Goal: Transaction & Acquisition: Book appointment/travel/reservation

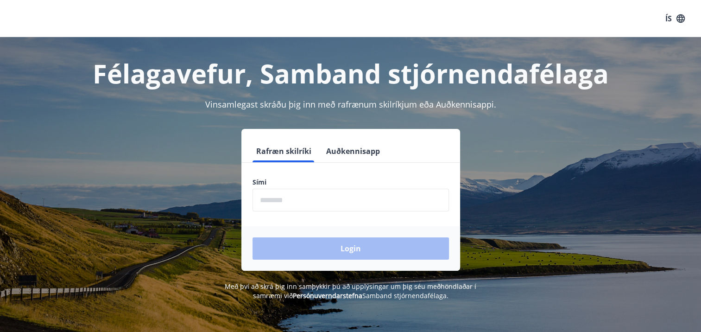
click at [276, 200] on input "phone" at bounding box center [350, 200] width 196 height 23
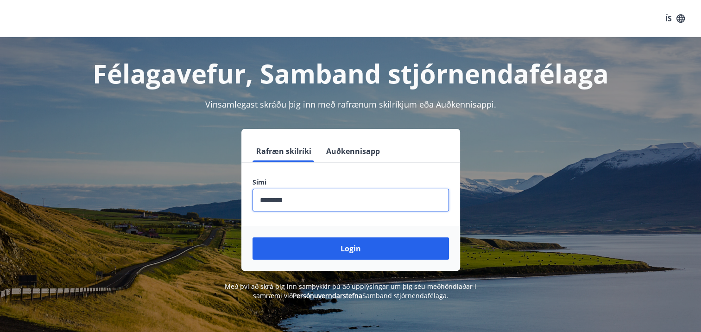
type input "********"
click at [252, 237] on button "Login" at bounding box center [350, 248] width 196 height 22
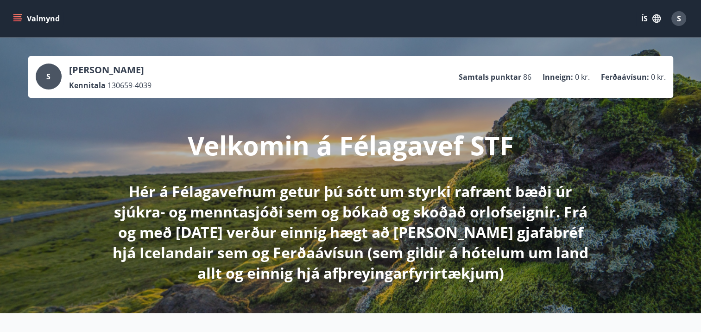
click at [13, 16] on button "Valmynd" at bounding box center [37, 18] width 52 height 17
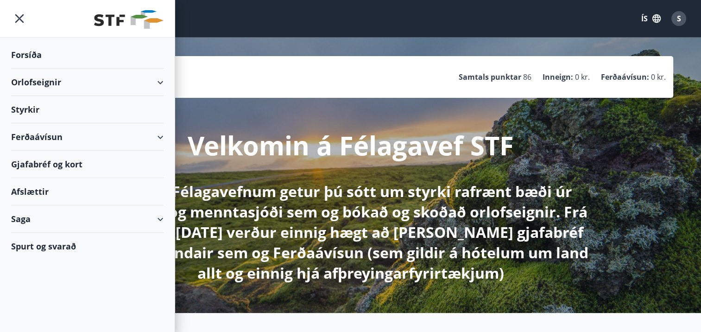
click at [160, 80] on div "Orlofseignir" at bounding box center [87, 82] width 152 height 27
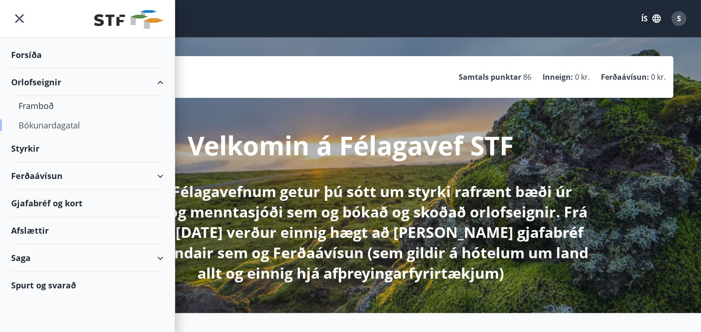
click at [63, 124] on div "Bókunardagatal" at bounding box center [88, 124] width 138 height 19
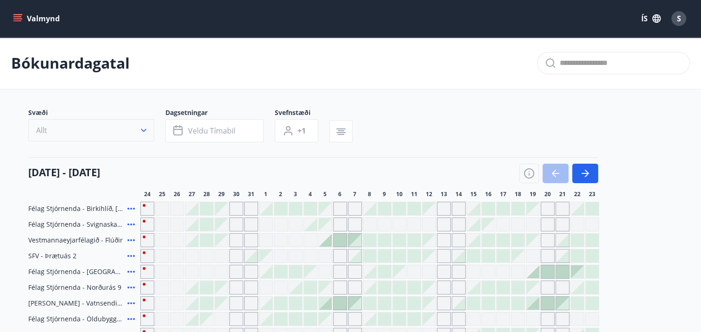
click at [145, 130] on icon "button" at bounding box center [144, 130] width 6 height 3
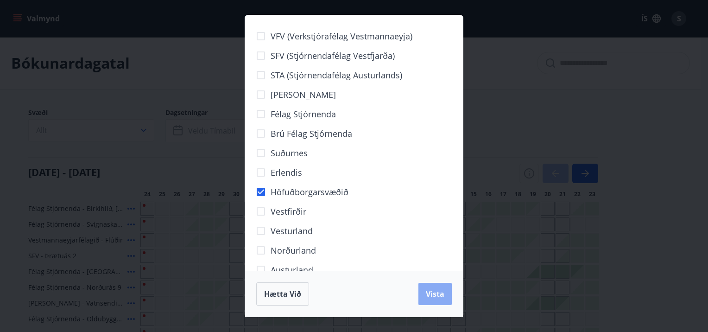
click at [437, 293] on span "Vista" at bounding box center [435, 294] width 19 height 10
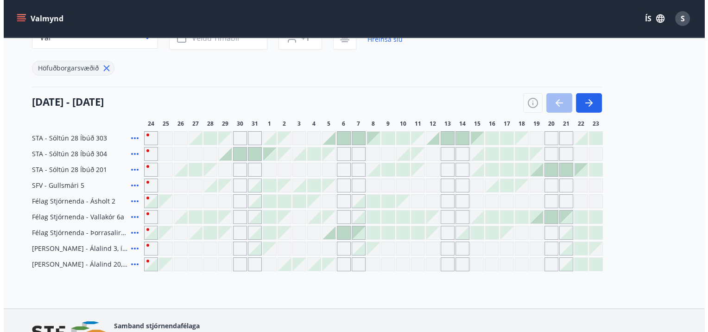
scroll to position [139, 0]
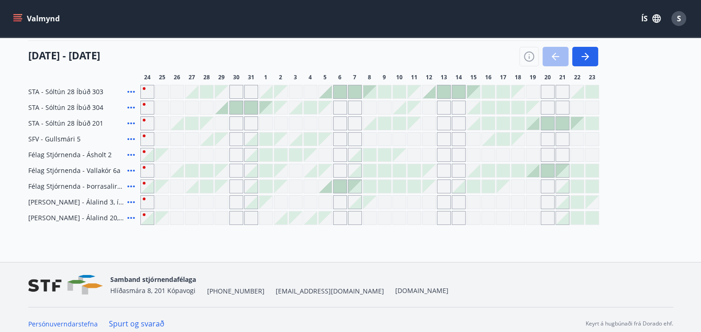
click at [478, 107] on div at bounding box center [473, 107] width 13 height 13
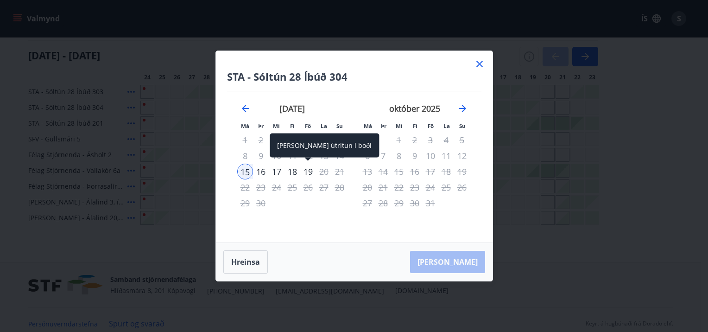
click at [309, 170] on div "19" at bounding box center [308, 172] width 16 height 16
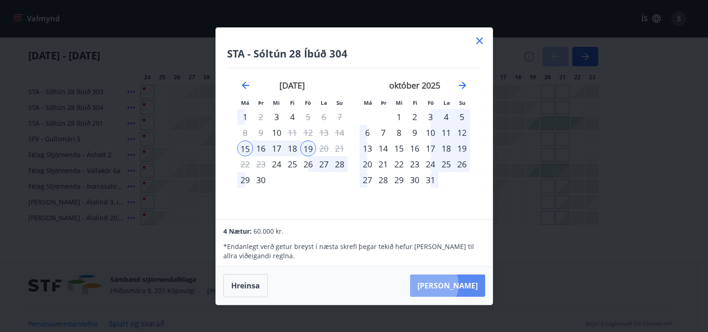
click at [457, 284] on button "[PERSON_NAME]" at bounding box center [447, 285] width 75 height 22
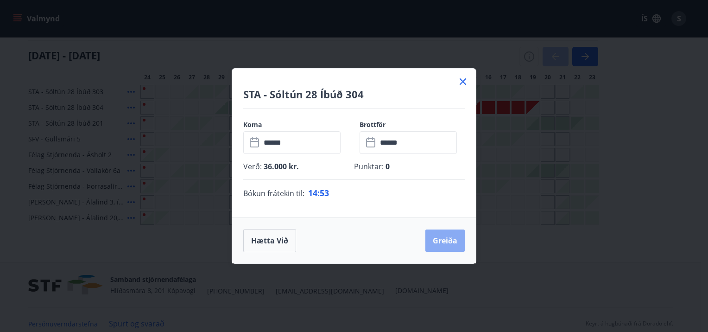
click at [447, 240] on button "Greiða" at bounding box center [444, 240] width 39 height 22
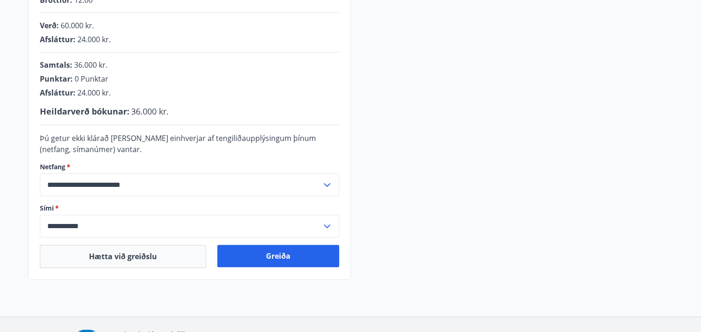
scroll to position [279, 0]
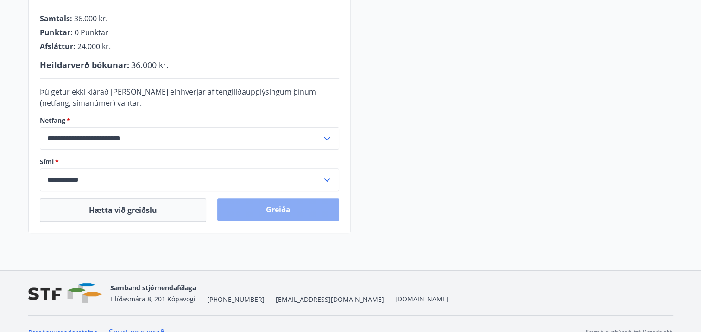
click at [278, 211] on button "Greiða" at bounding box center [278, 209] width 122 height 22
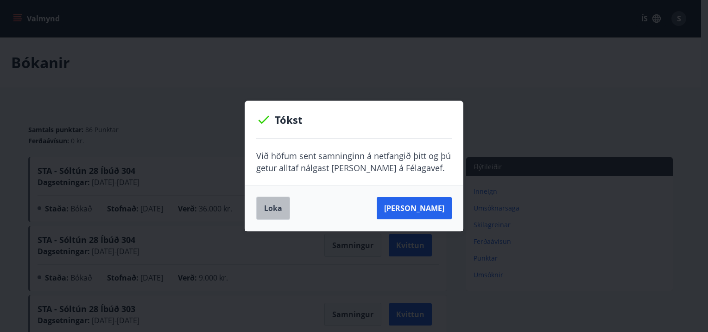
click at [275, 205] on button "Loka" at bounding box center [273, 207] width 34 height 23
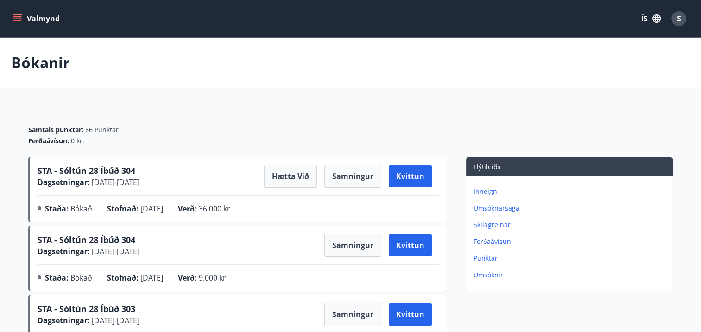
click at [19, 21] on icon "menu" at bounding box center [17, 20] width 8 height 1
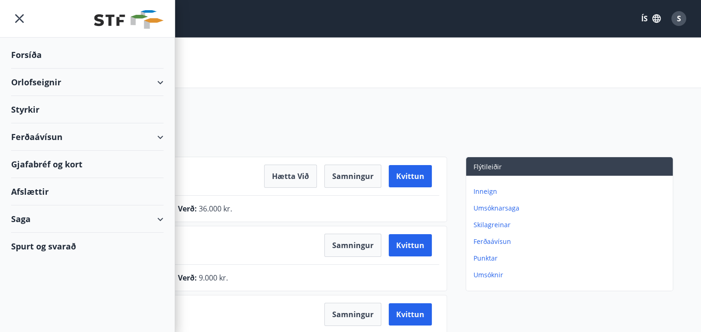
click at [157, 84] on div "Orlofseignir" at bounding box center [87, 82] width 152 height 27
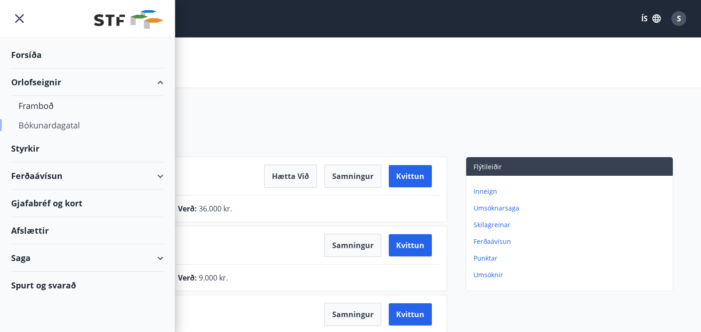
click at [74, 124] on div "Bókunardagatal" at bounding box center [88, 124] width 138 height 19
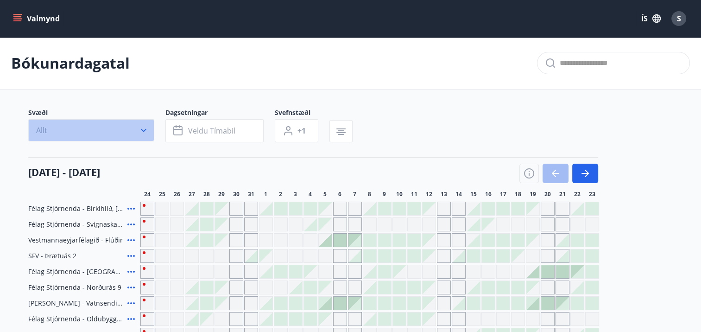
click at [146, 128] on icon "button" at bounding box center [143, 130] width 9 height 9
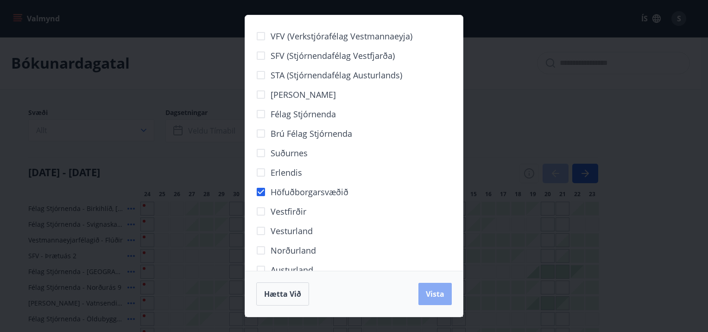
click at [437, 295] on span "Vista" at bounding box center [435, 294] width 19 height 10
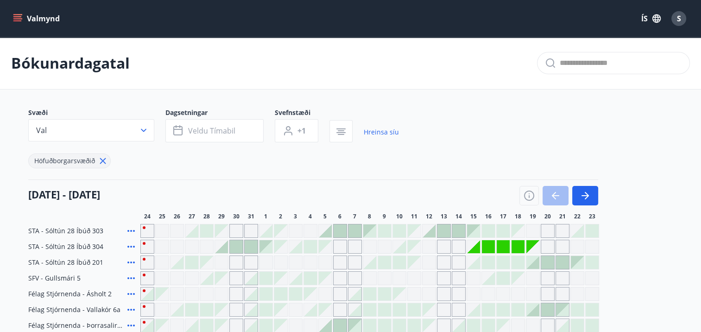
scroll to position [93, 0]
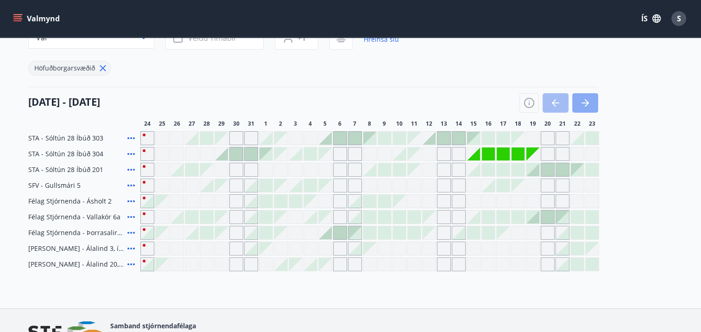
click at [589, 100] on icon "button" at bounding box center [584, 102] width 11 height 11
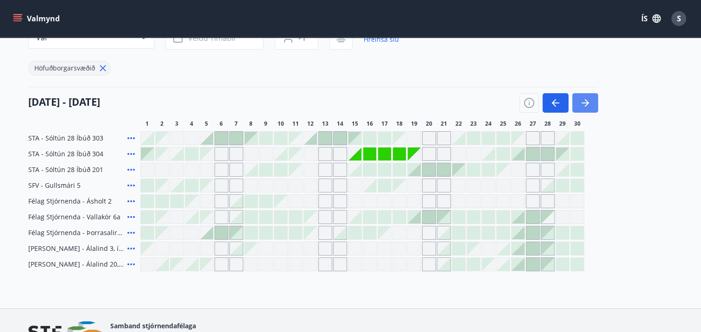
click at [591, 99] on button "button" at bounding box center [585, 102] width 26 height 19
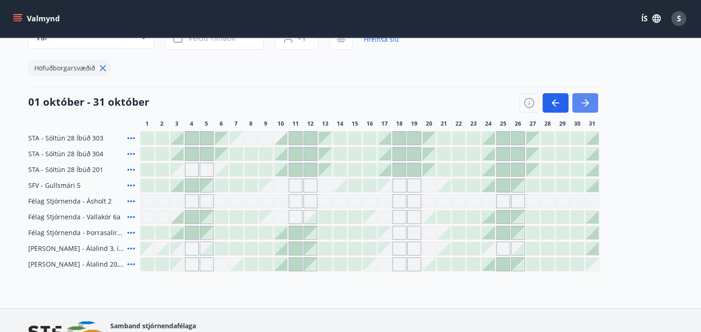
click at [586, 105] on icon "button" at bounding box center [584, 102] width 11 height 11
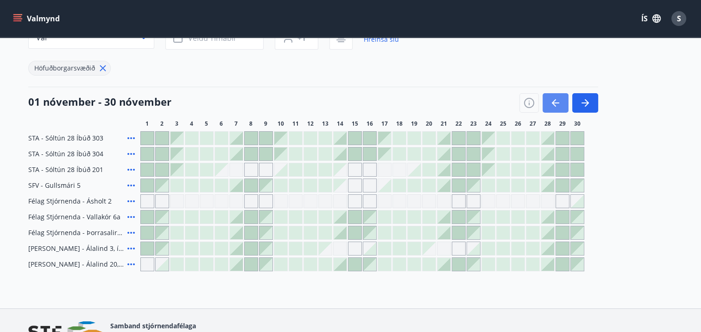
click at [560, 102] on button "button" at bounding box center [555, 102] width 26 height 19
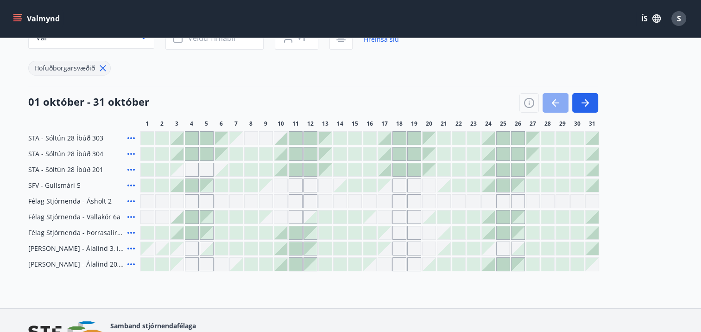
click at [560, 102] on icon "button" at bounding box center [555, 102] width 11 height 11
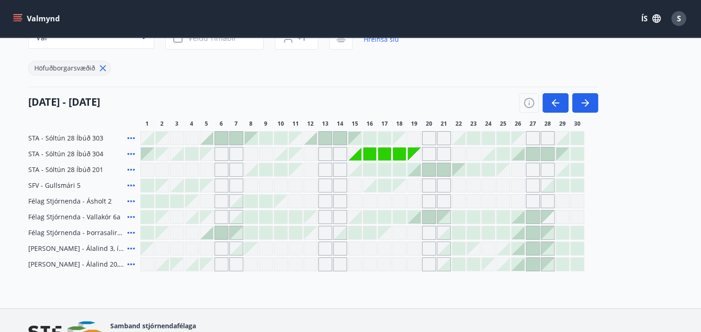
click at [253, 170] on div at bounding box center [251, 169] width 13 height 13
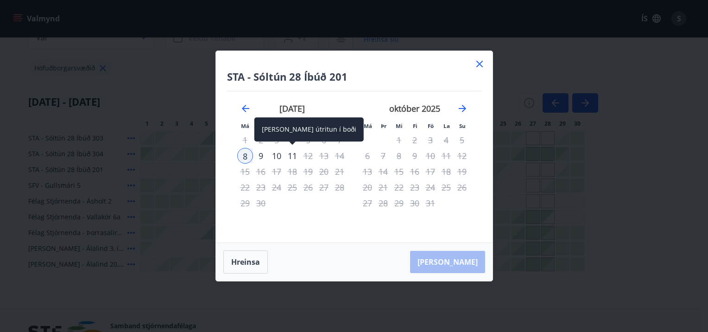
click at [293, 155] on div "11" at bounding box center [292, 156] width 16 height 16
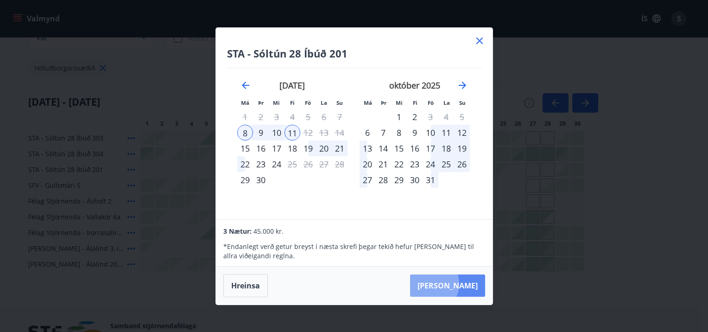
click at [458, 283] on button "[PERSON_NAME]" at bounding box center [447, 285] width 75 height 22
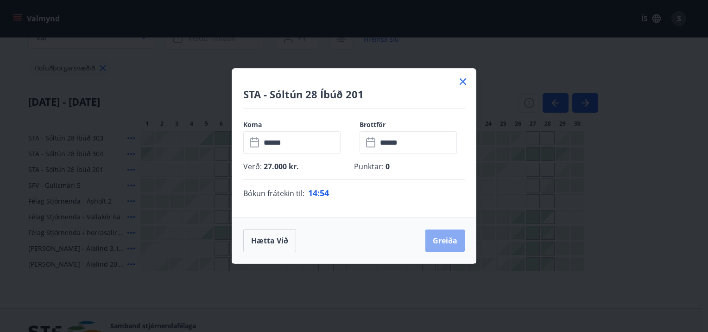
click at [447, 241] on button "Greiða" at bounding box center [444, 240] width 39 height 22
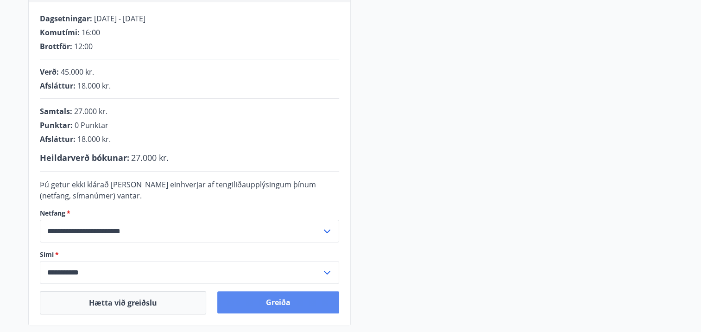
scroll to position [279, 0]
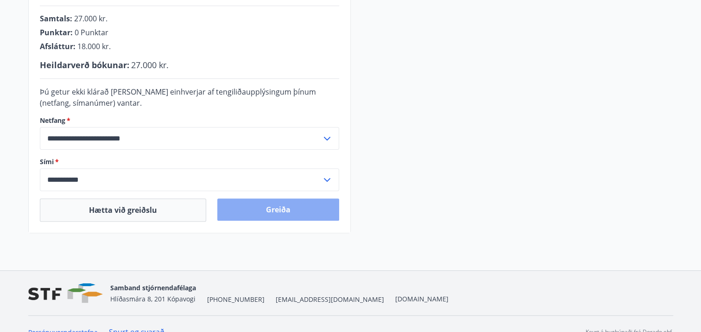
click at [289, 208] on button "Greiða" at bounding box center [278, 209] width 122 height 22
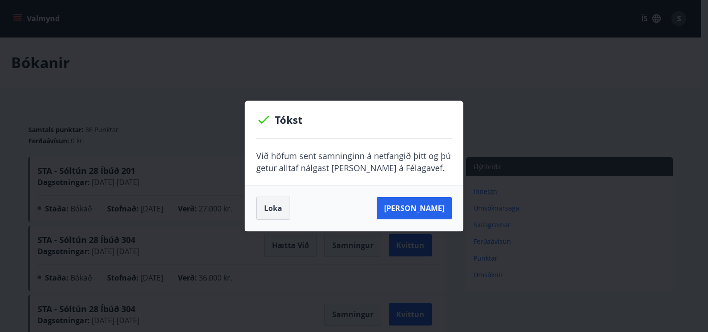
click at [273, 205] on button "Loka" at bounding box center [273, 207] width 34 height 23
drag, startPoint x: 276, startPoint y: 205, endPoint x: 145, endPoint y: 131, distance: 150.8
click at [274, 206] on button "Loka" at bounding box center [273, 207] width 34 height 23
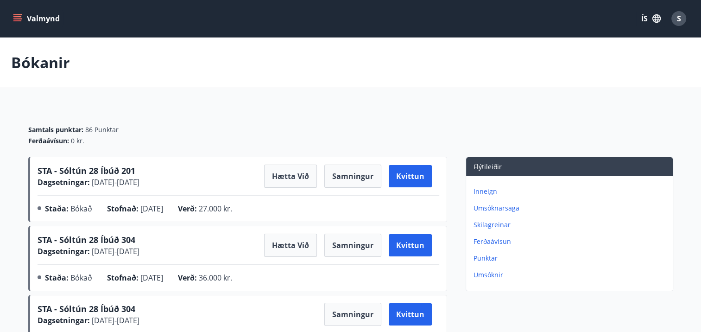
click at [16, 20] on icon "menu" at bounding box center [17, 20] width 8 height 1
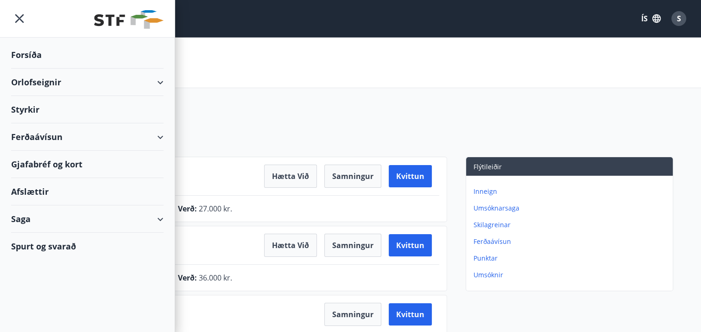
click at [157, 80] on div "Orlofseignir" at bounding box center [87, 82] width 152 height 27
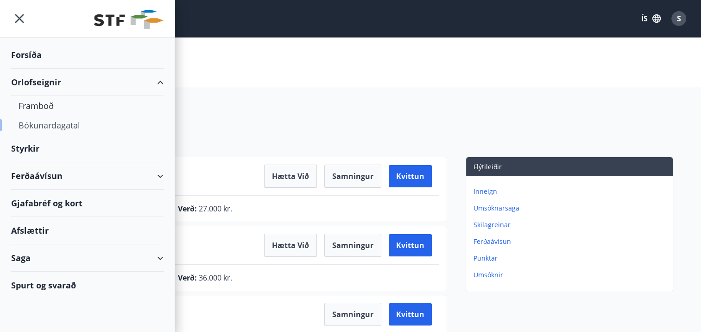
click at [51, 124] on div "Bókunardagatal" at bounding box center [88, 124] width 138 height 19
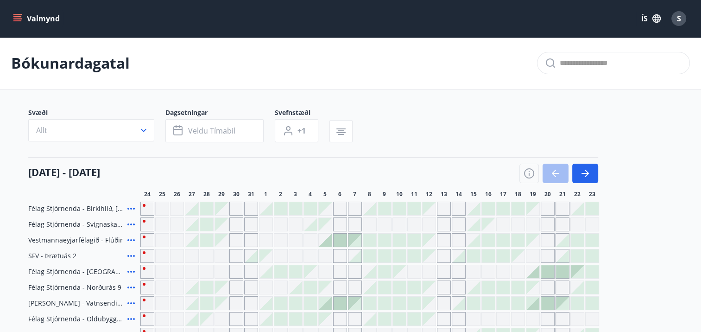
scroll to position [46, 0]
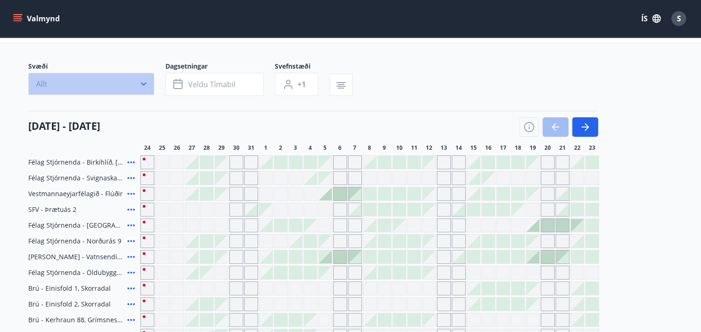
click at [145, 82] on icon "button" at bounding box center [143, 83] width 9 height 9
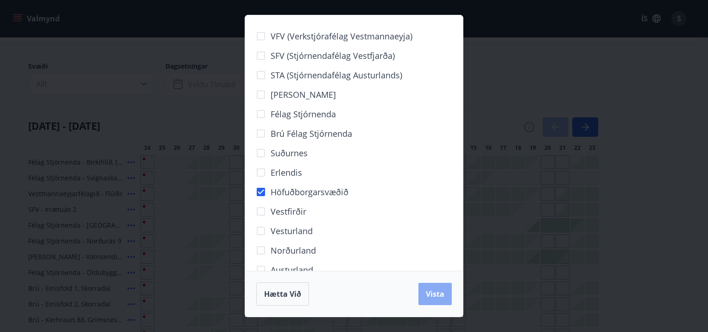
click at [440, 295] on span "Vista" at bounding box center [435, 294] width 19 height 10
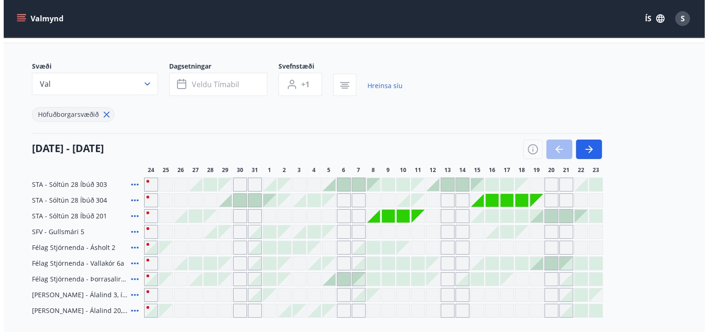
scroll to position [139, 0]
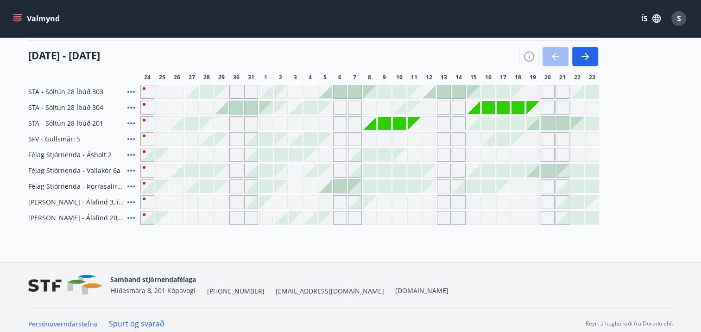
click at [372, 93] on div at bounding box center [369, 91] width 13 height 13
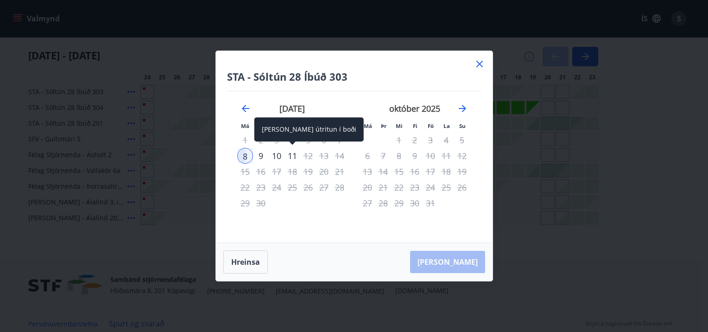
click at [290, 156] on div "11" at bounding box center [292, 156] width 16 height 16
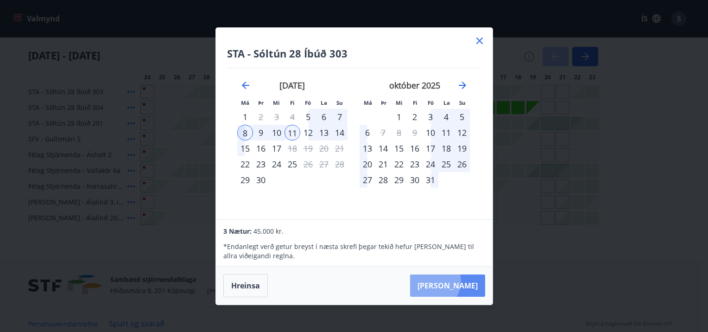
click at [461, 281] on button "[PERSON_NAME]" at bounding box center [447, 285] width 75 height 22
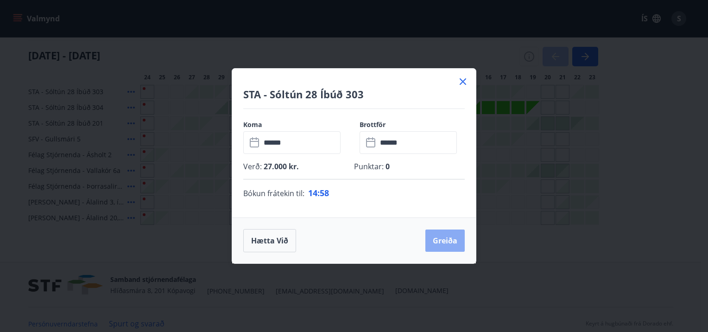
click at [440, 237] on button "Greiða" at bounding box center [444, 240] width 39 height 22
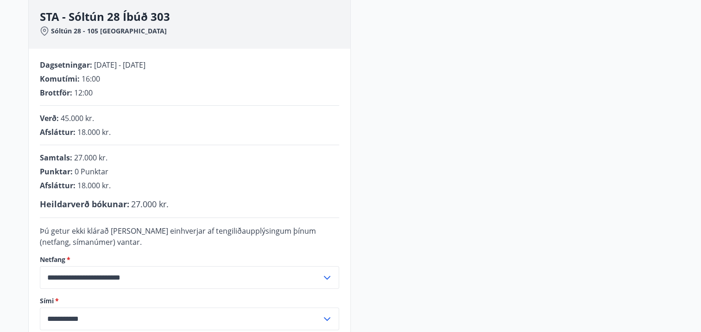
scroll to position [279, 0]
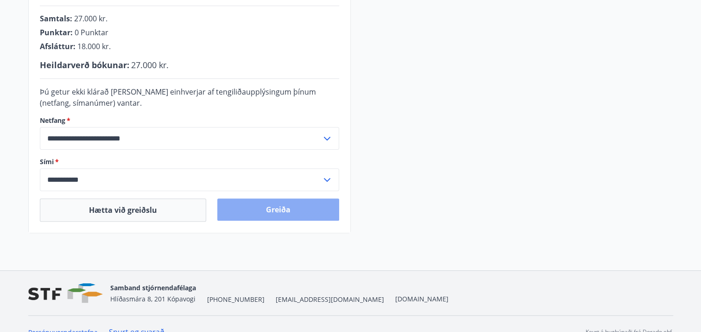
click at [269, 209] on button "Greiða" at bounding box center [278, 209] width 122 height 22
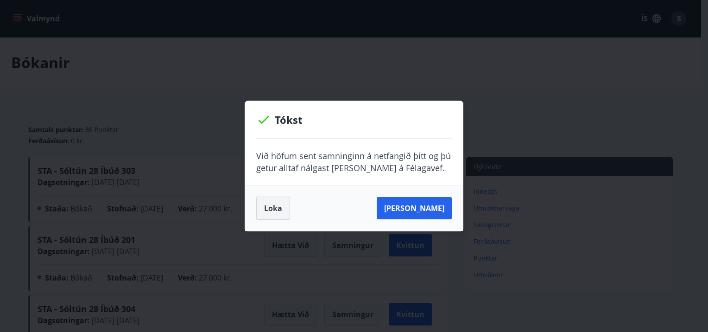
click at [272, 207] on button "Loka" at bounding box center [273, 207] width 34 height 23
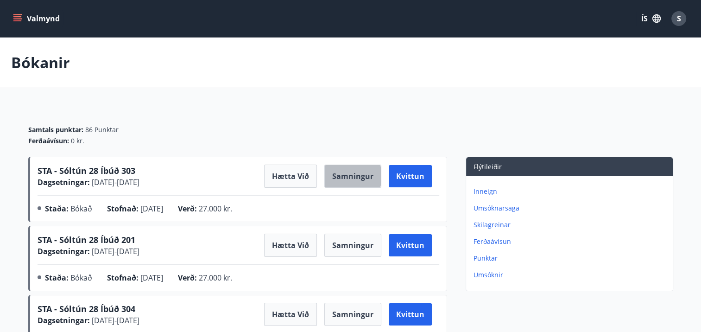
click at [343, 176] on button "Samningur" at bounding box center [352, 175] width 57 height 23
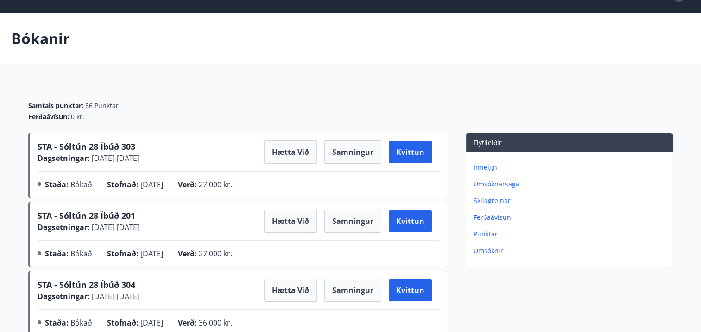
scroll to position [94, 0]
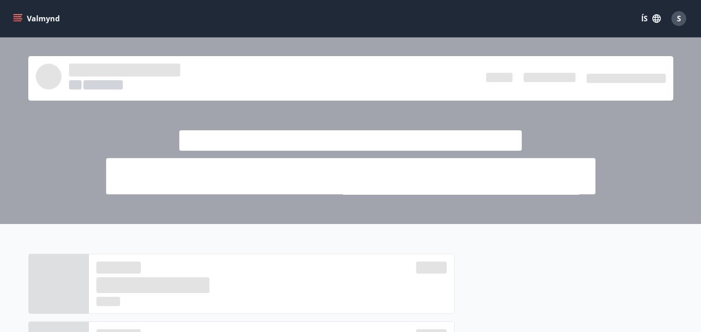
click at [17, 20] on icon "menu" at bounding box center [17, 20] width 8 height 1
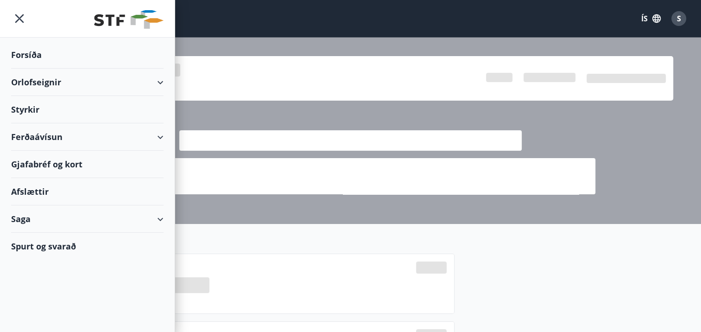
click at [164, 81] on icon at bounding box center [160, 82] width 11 height 11
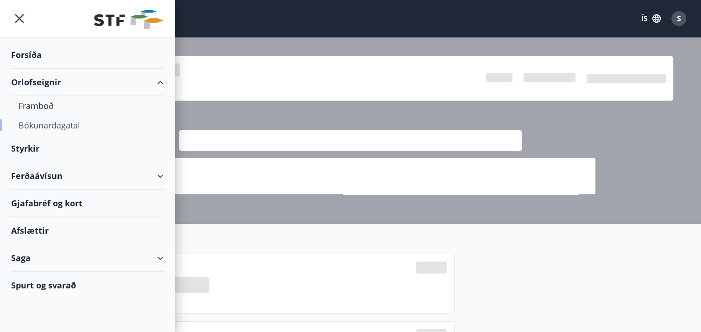
click at [58, 124] on div "Bókunardagatal" at bounding box center [88, 124] width 138 height 19
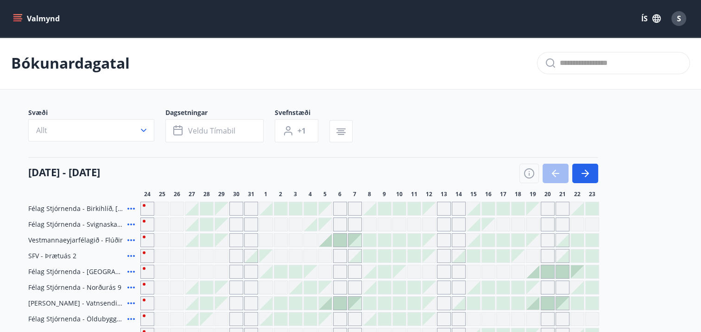
click at [141, 129] on icon "button" at bounding box center [143, 130] width 9 height 9
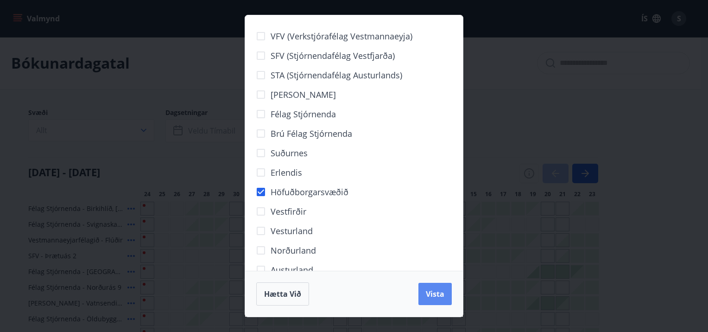
click at [431, 290] on span "Vista" at bounding box center [435, 294] width 19 height 10
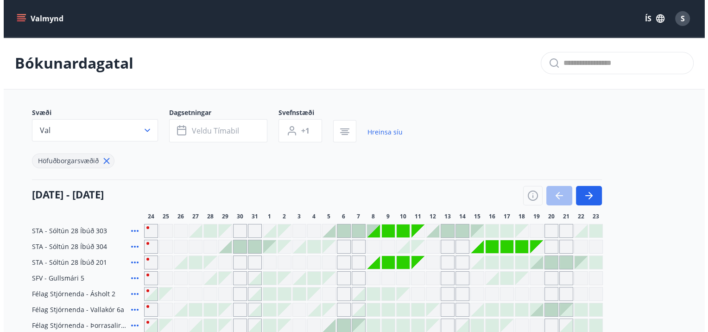
scroll to position [46, 0]
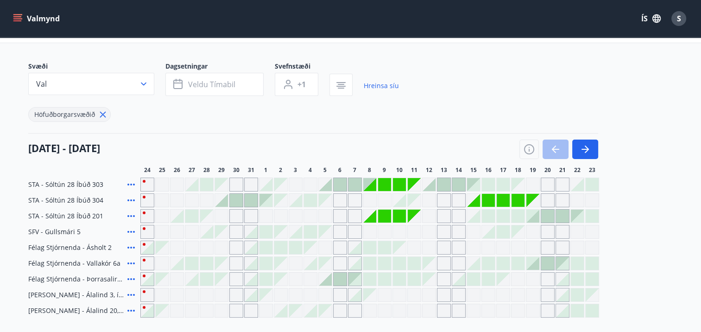
click at [296, 200] on div at bounding box center [295, 200] width 13 height 13
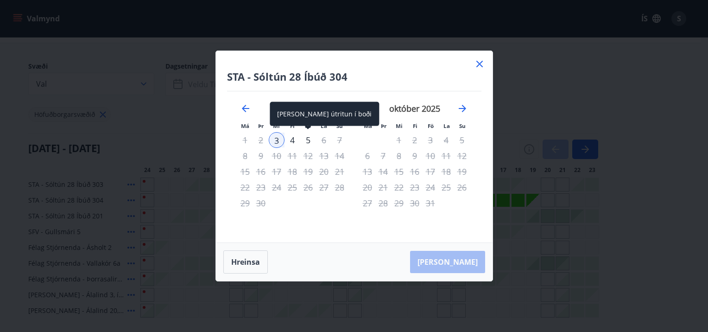
click at [305, 139] on div "5" at bounding box center [308, 140] width 16 height 16
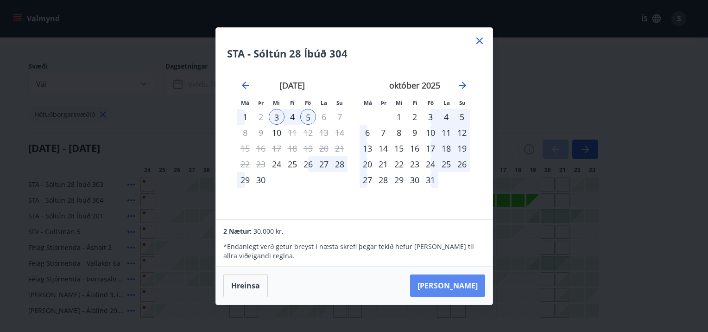
click at [452, 284] on button "[PERSON_NAME]" at bounding box center [447, 285] width 75 height 22
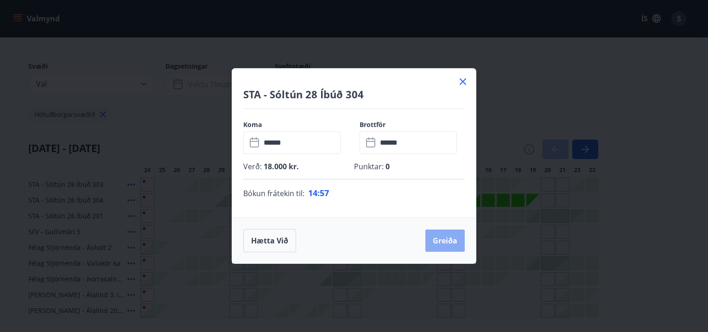
click at [436, 242] on button "Greiða" at bounding box center [444, 240] width 39 height 22
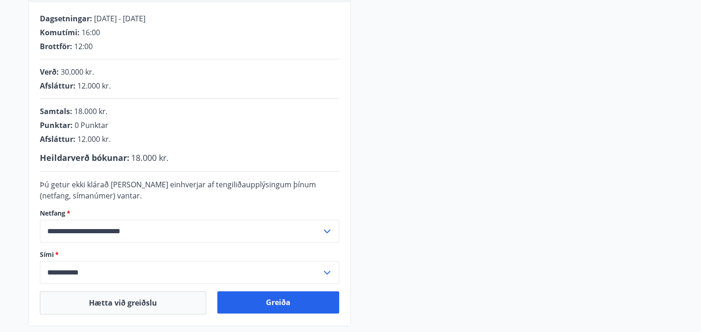
scroll to position [279, 0]
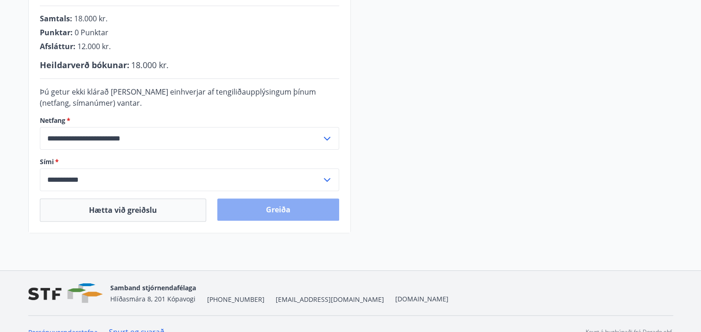
click at [281, 204] on button "Greiða" at bounding box center [278, 209] width 122 height 22
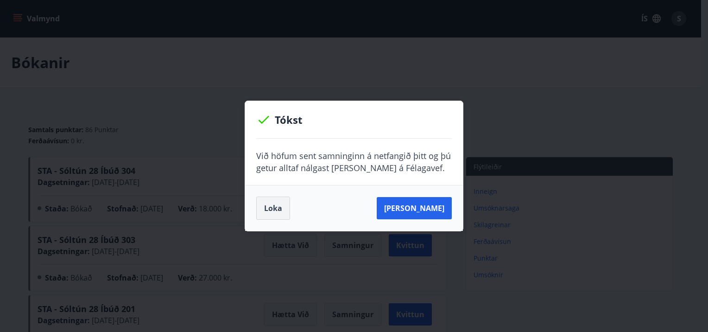
click at [269, 202] on button "Loka" at bounding box center [273, 207] width 34 height 23
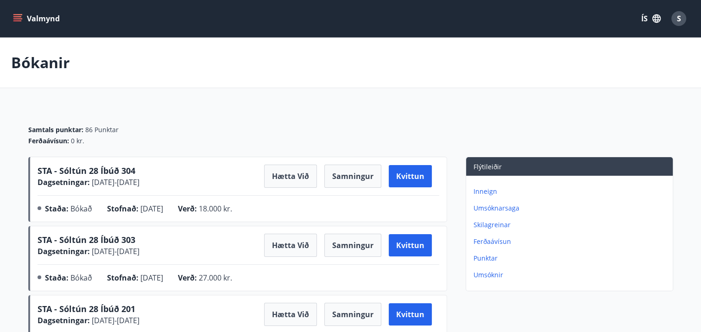
click at [20, 21] on icon "menu" at bounding box center [17, 18] width 9 height 9
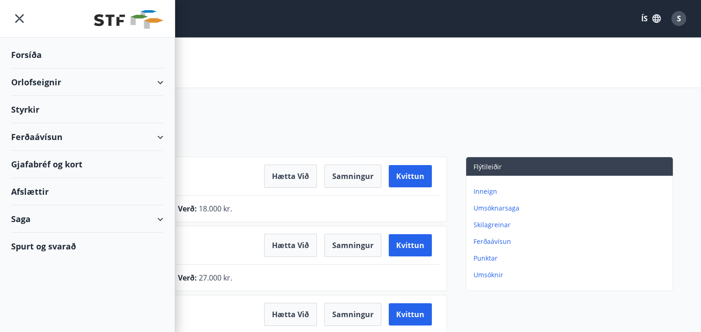
click at [504, 82] on div "Bókanir" at bounding box center [350, 63] width 701 height 50
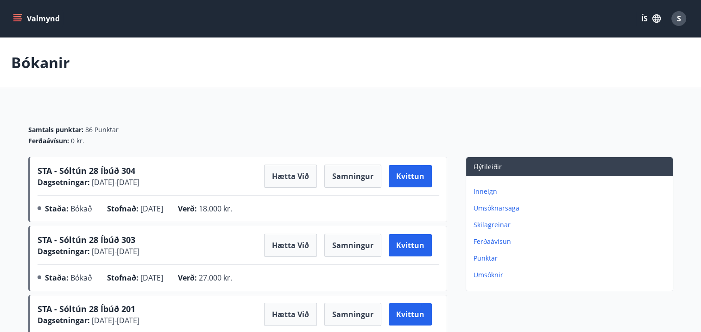
click at [674, 23] on div "S" at bounding box center [678, 18] width 15 height 15
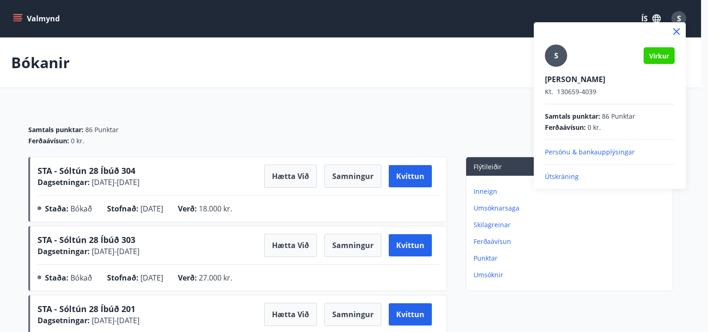
click at [562, 173] on p "Útskráning" at bounding box center [610, 176] width 130 height 9
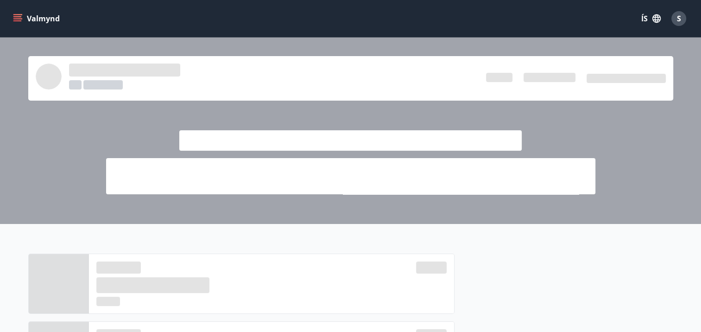
click at [18, 19] on icon "menu" at bounding box center [18, 18] width 10 height 1
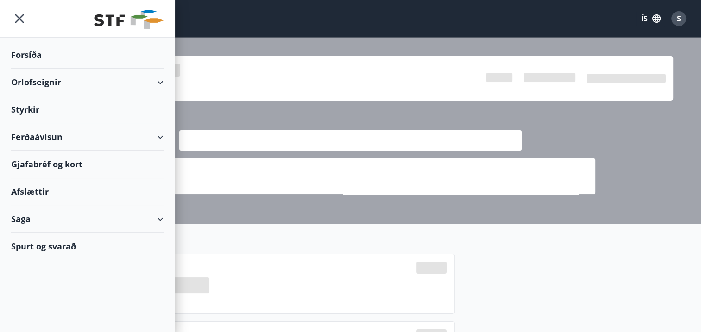
click at [160, 82] on div "Orlofseignir" at bounding box center [87, 82] width 152 height 27
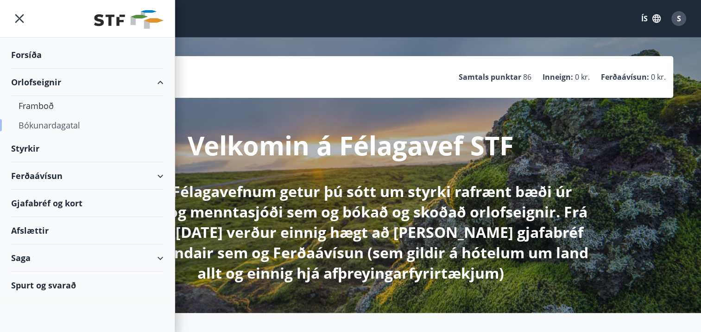
click at [72, 123] on div "Bókunardagatal" at bounding box center [88, 124] width 138 height 19
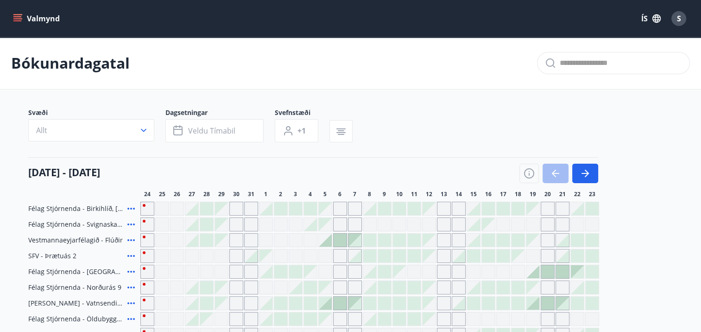
click at [144, 128] on icon "button" at bounding box center [143, 130] width 9 height 9
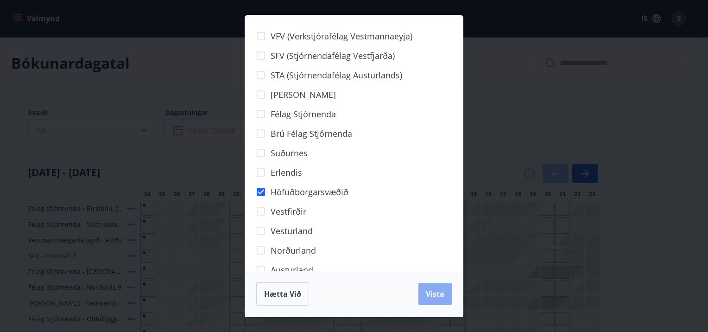
click at [435, 293] on span "Vista" at bounding box center [435, 294] width 19 height 10
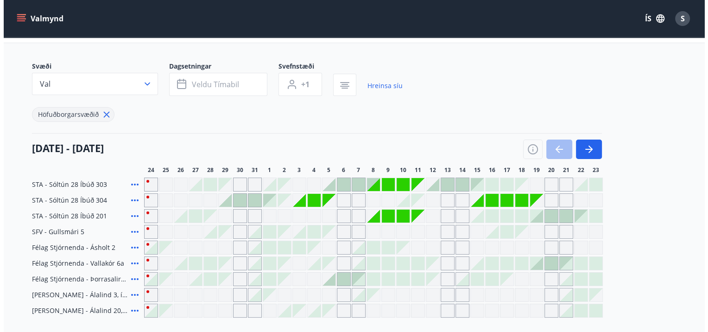
scroll to position [93, 0]
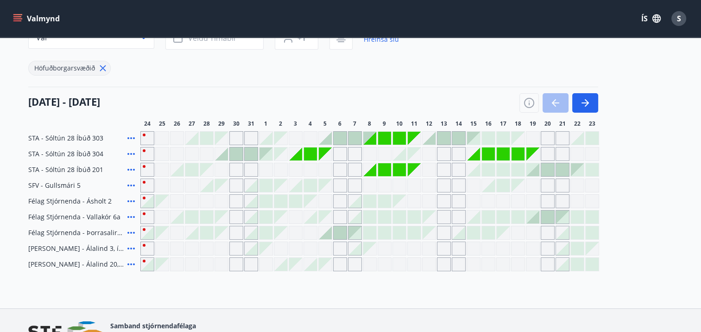
click at [266, 140] on div at bounding box center [265, 138] width 13 height 13
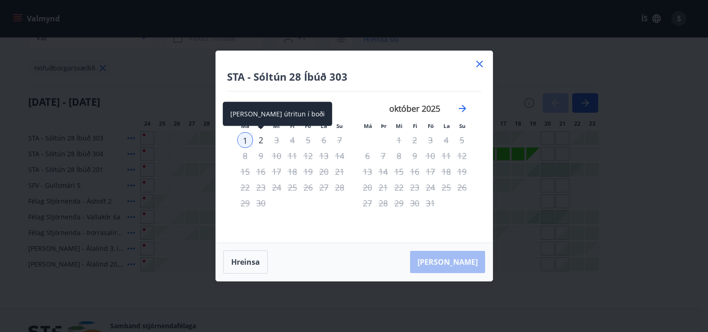
click at [260, 139] on div "2" at bounding box center [261, 140] width 16 height 16
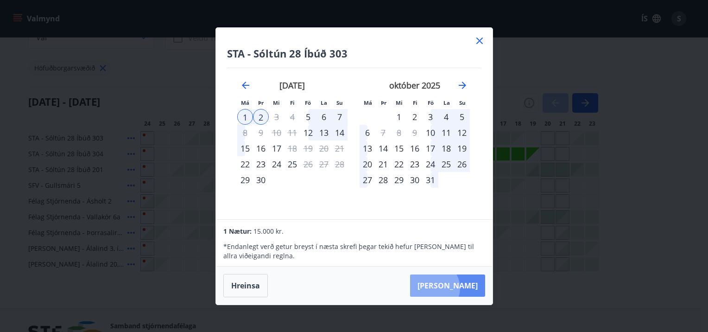
click at [461, 288] on button "[PERSON_NAME]" at bounding box center [447, 285] width 75 height 22
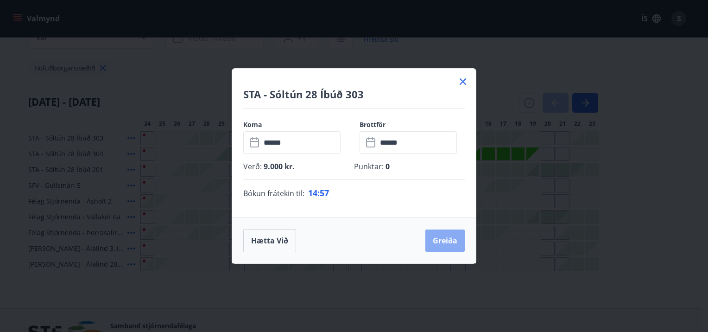
click at [439, 241] on button "Greiða" at bounding box center [444, 240] width 39 height 22
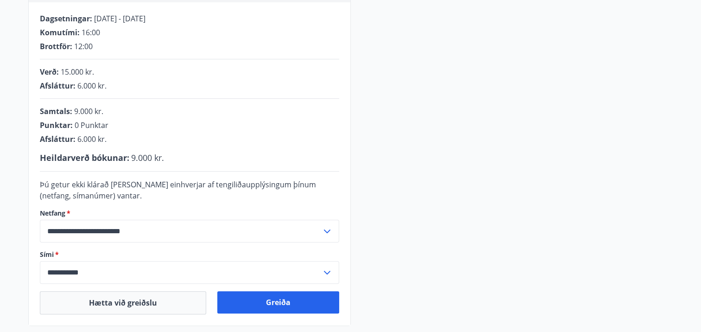
scroll to position [279, 0]
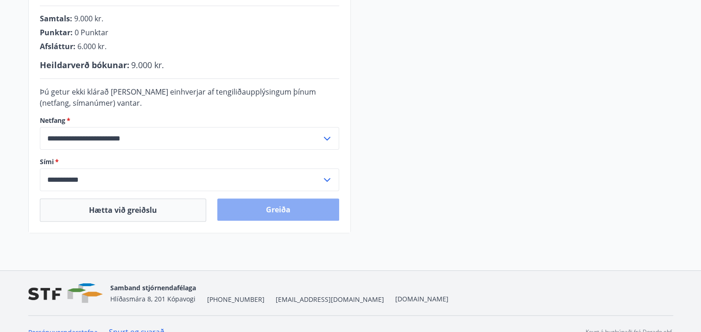
click at [281, 203] on button "Greiða" at bounding box center [278, 209] width 122 height 22
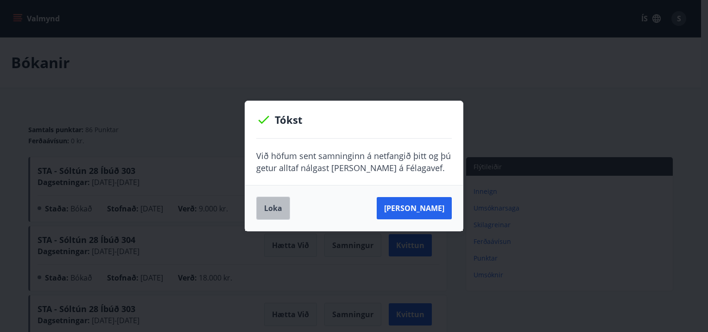
click at [265, 208] on button "Loka" at bounding box center [273, 207] width 34 height 23
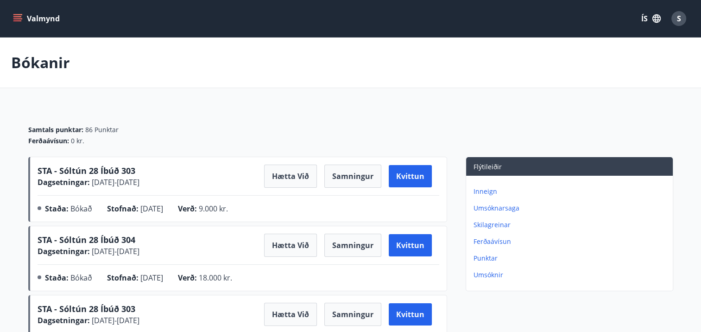
click at [16, 15] on icon "menu" at bounding box center [17, 18] width 9 height 9
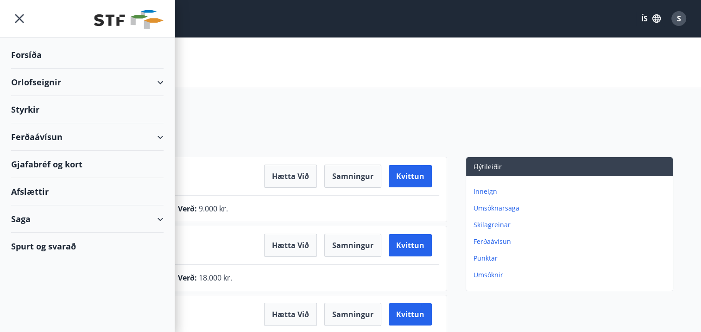
click at [155, 82] on div "Orlofseignir" at bounding box center [87, 82] width 152 height 27
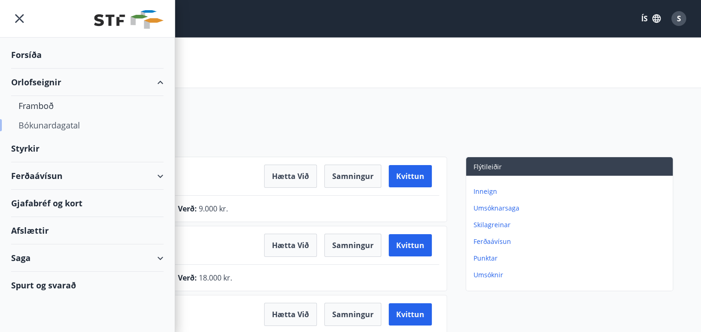
click at [53, 123] on div "Bókunardagatal" at bounding box center [88, 124] width 138 height 19
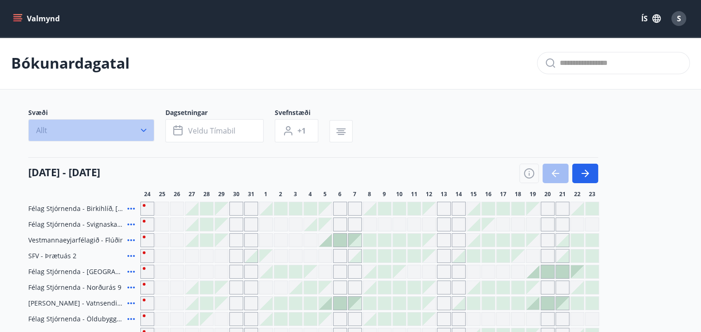
click at [143, 130] on icon "button" at bounding box center [143, 130] width 9 height 9
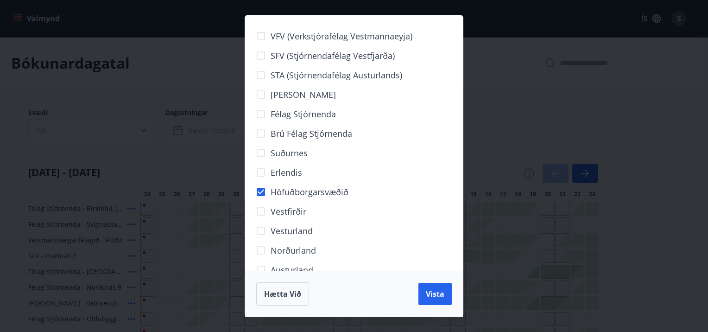
drag, startPoint x: 431, startPoint y: 294, endPoint x: 369, endPoint y: 233, distance: 87.5
click at [432, 294] on span "Vista" at bounding box center [435, 294] width 19 height 10
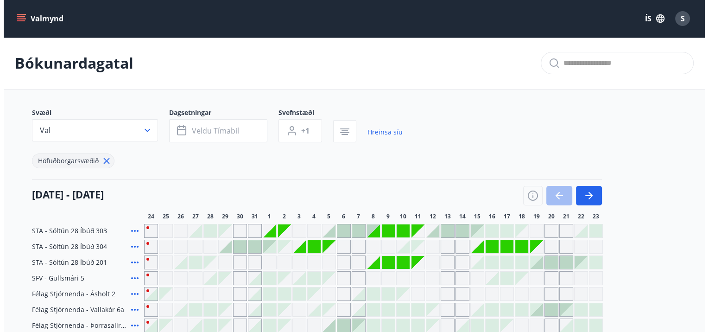
scroll to position [93, 0]
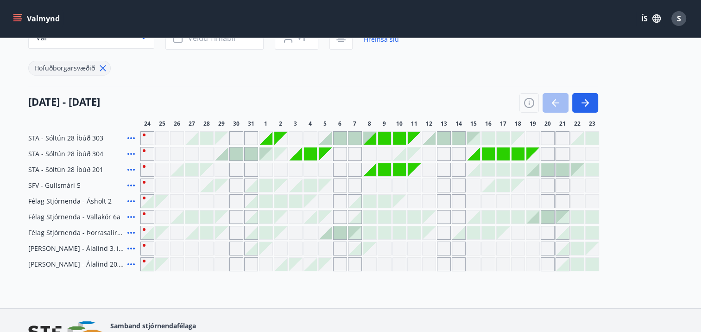
click at [267, 154] on div at bounding box center [265, 153] width 13 height 13
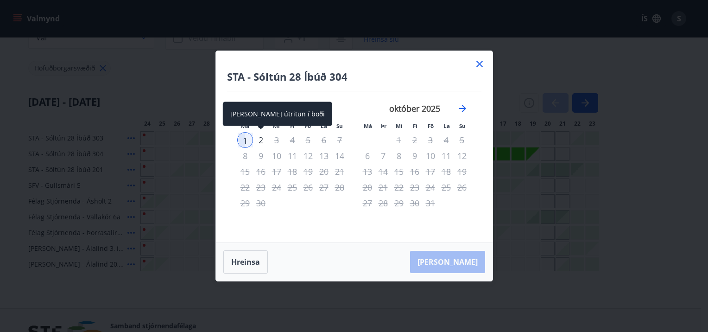
click at [259, 140] on div "2" at bounding box center [261, 140] width 16 height 16
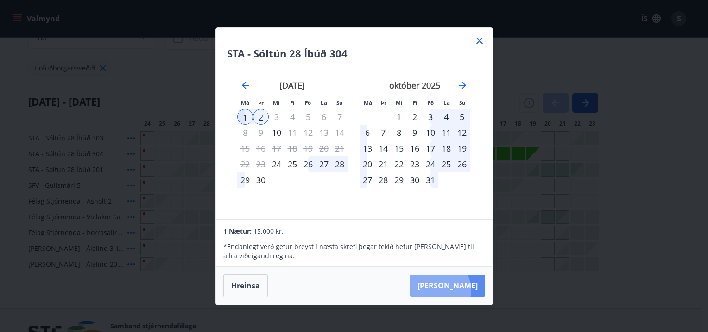
click at [467, 289] on button "[PERSON_NAME]" at bounding box center [447, 285] width 75 height 22
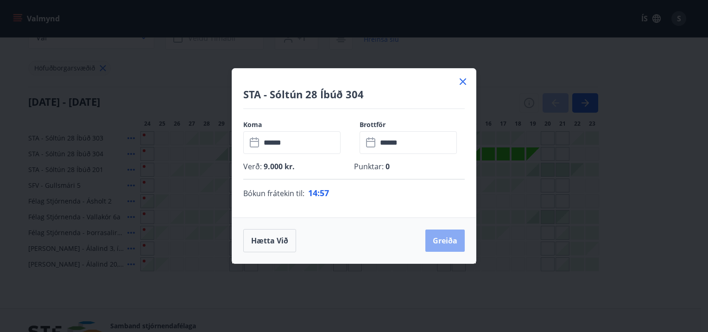
click at [447, 239] on button "Greiða" at bounding box center [444, 240] width 39 height 22
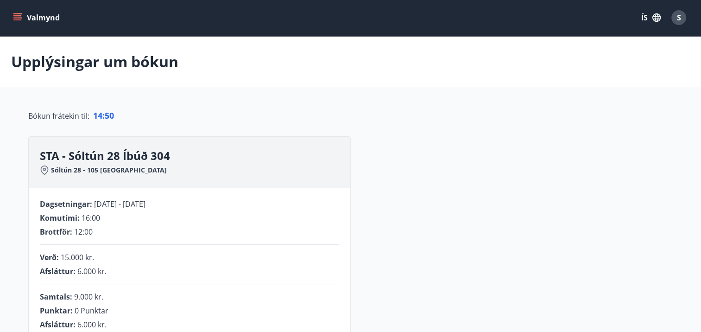
scroll to position [186, 0]
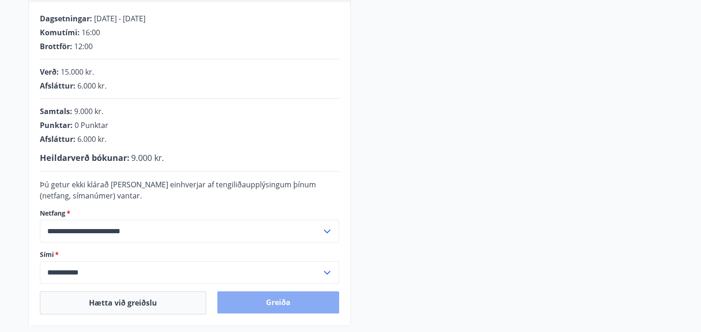
click at [285, 304] on button "Greiða" at bounding box center [278, 302] width 122 height 22
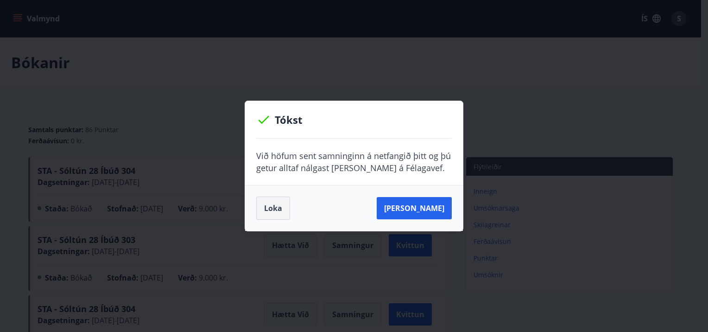
click at [272, 209] on button "Loka" at bounding box center [273, 207] width 34 height 23
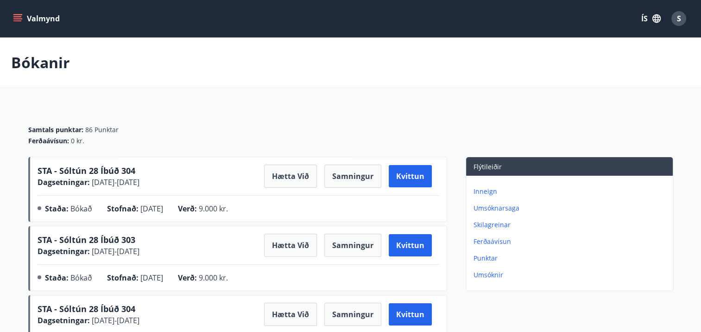
click at [17, 17] on icon "menu" at bounding box center [17, 18] width 9 height 9
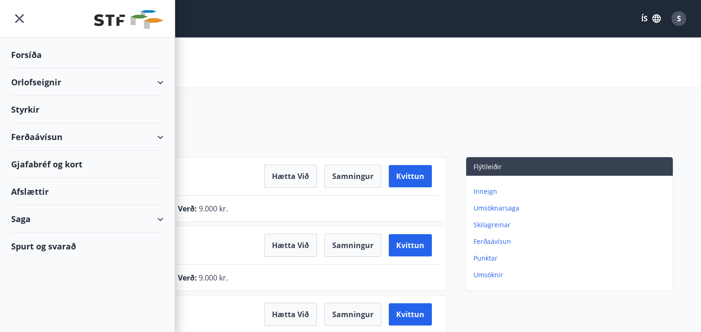
click at [32, 83] on div "Orlofseignir" at bounding box center [87, 82] width 152 height 27
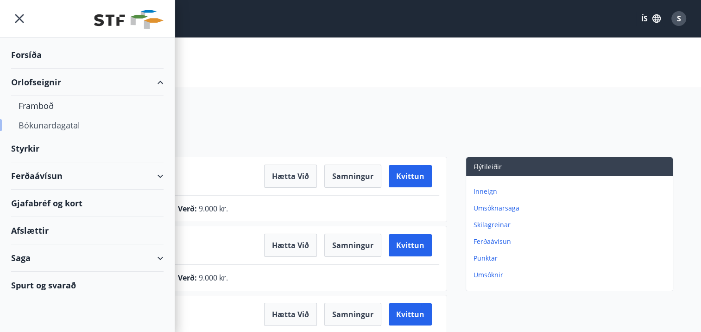
click at [54, 126] on div "Bókunardagatal" at bounding box center [88, 124] width 138 height 19
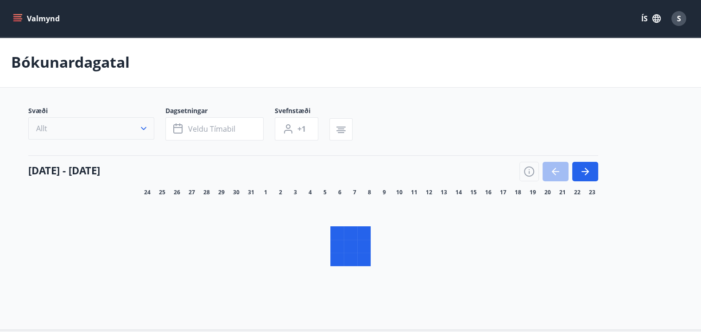
click at [143, 128] on icon "button" at bounding box center [143, 128] width 9 height 9
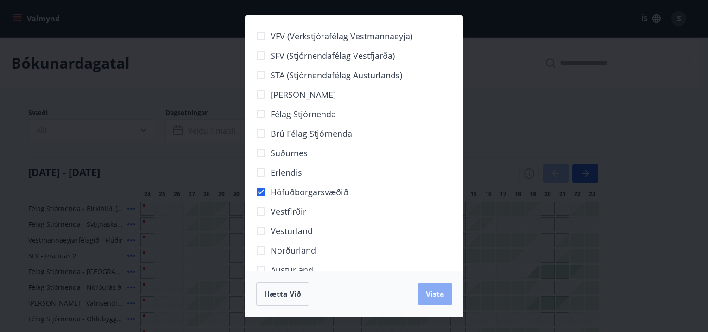
click at [432, 291] on span "Vista" at bounding box center [435, 294] width 19 height 10
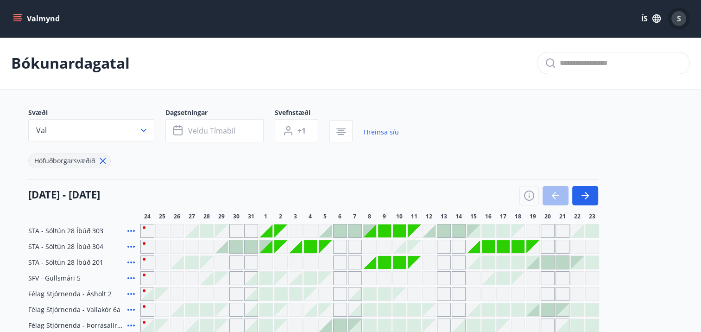
click at [674, 19] on div "S" at bounding box center [678, 18] width 15 height 15
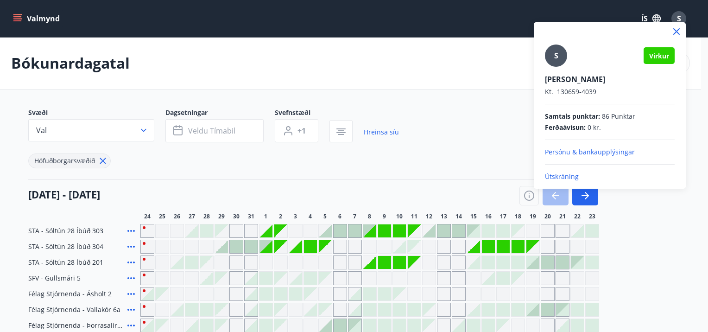
click at [562, 172] on p "Útskráning" at bounding box center [610, 176] width 130 height 9
